Goal: Check status: Check status

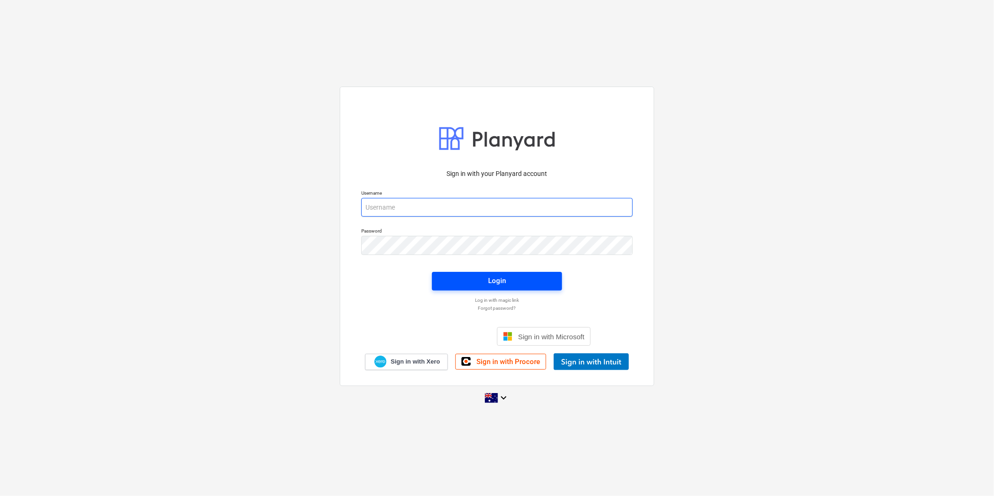
type input "[EMAIL_ADDRESS][DOMAIN_NAME]"
click at [464, 286] on span "Login" at bounding box center [497, 281] width 108 height 12
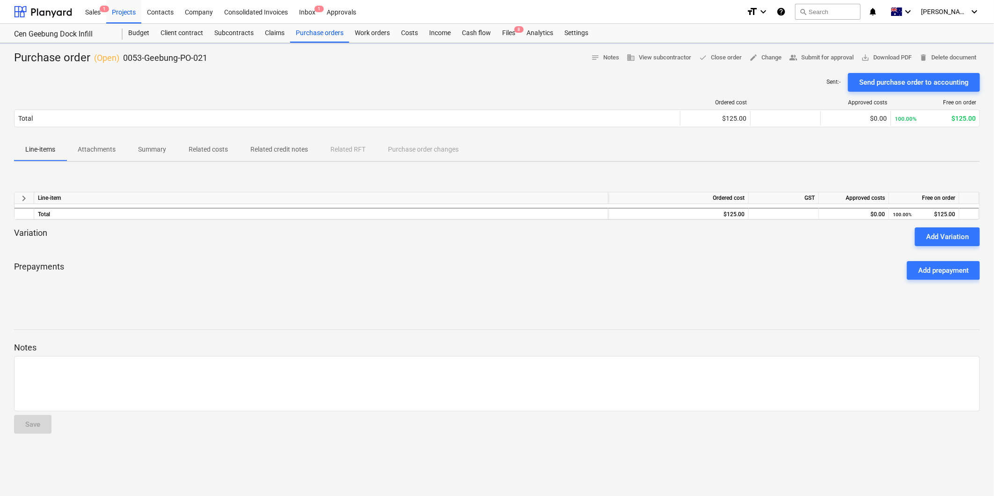
click at [88, 128] on div "Ordered cost Approved costs Free on order Total $125.00 $0.00 100.00% $125.00" at bounding box center [496, 115] width 965 height 32
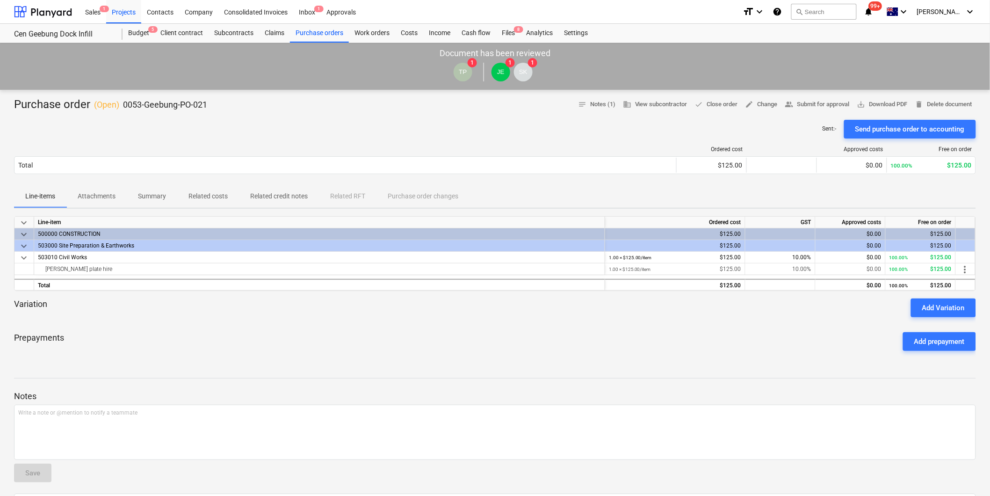
click at [85, 193] on p "Attachments" at bounding box center [97, 196] width 38 height 10
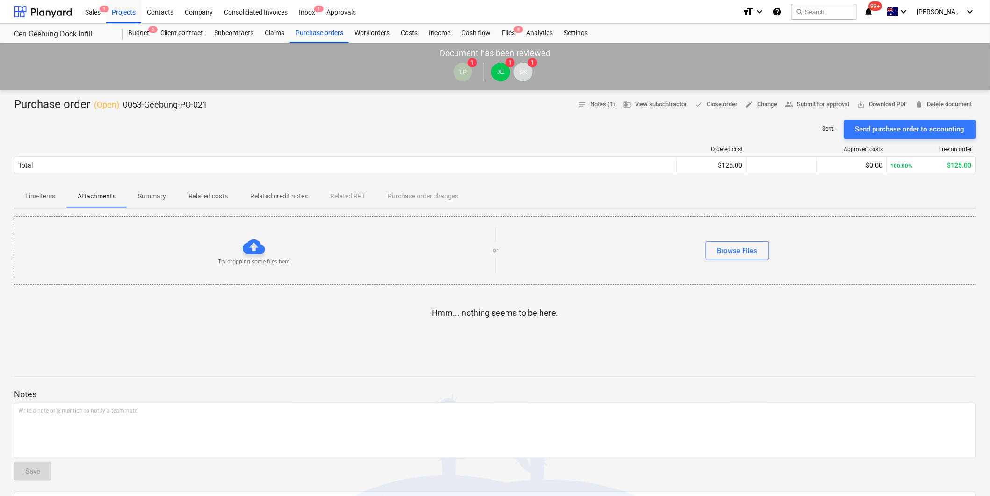
click at [46, 190] on span "Line-items" at bounding box center [40, 196] width 52 height 15
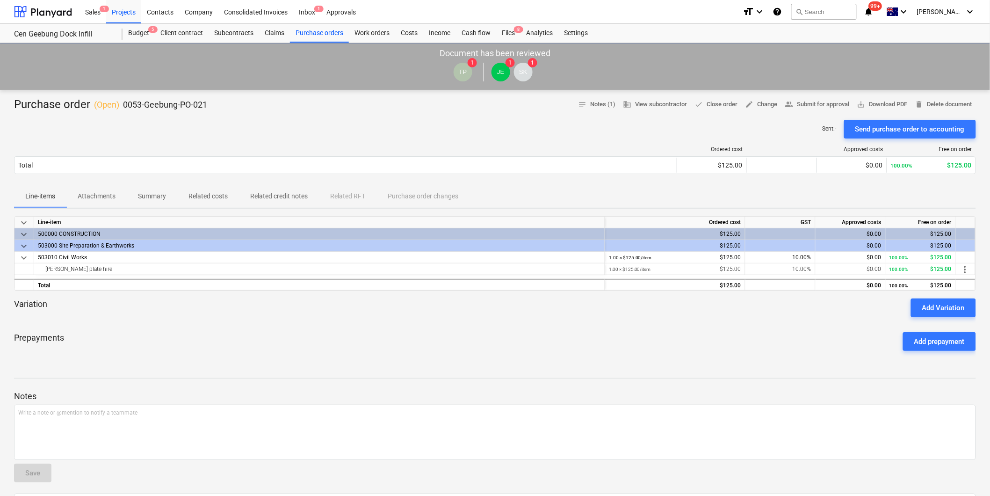
click at [79, 198] on p "Attachments" at bounding box center [97, 196] width 38 height 10
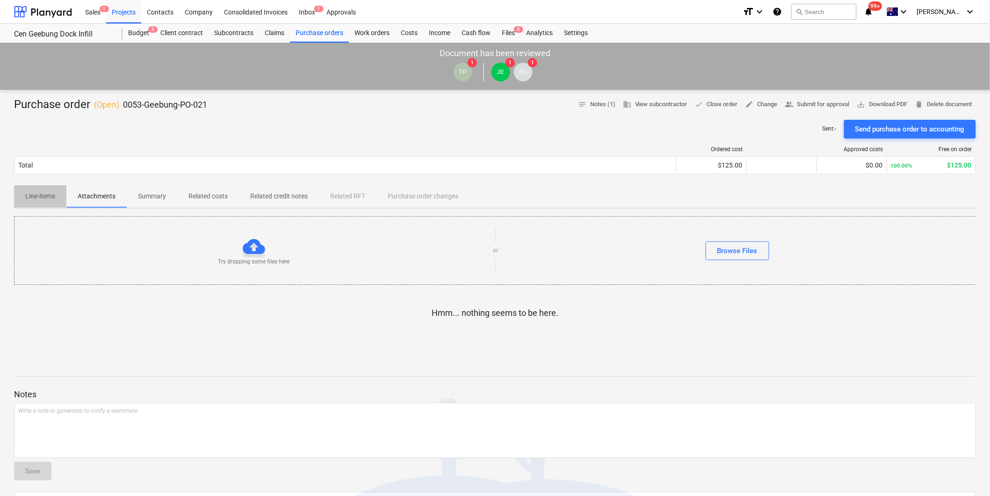
click at [53, 198] on p "Line-items" at bounding box center [40, 196] width 30 height 10
